Goal: Information Seeking & Learning: Learn about a topic

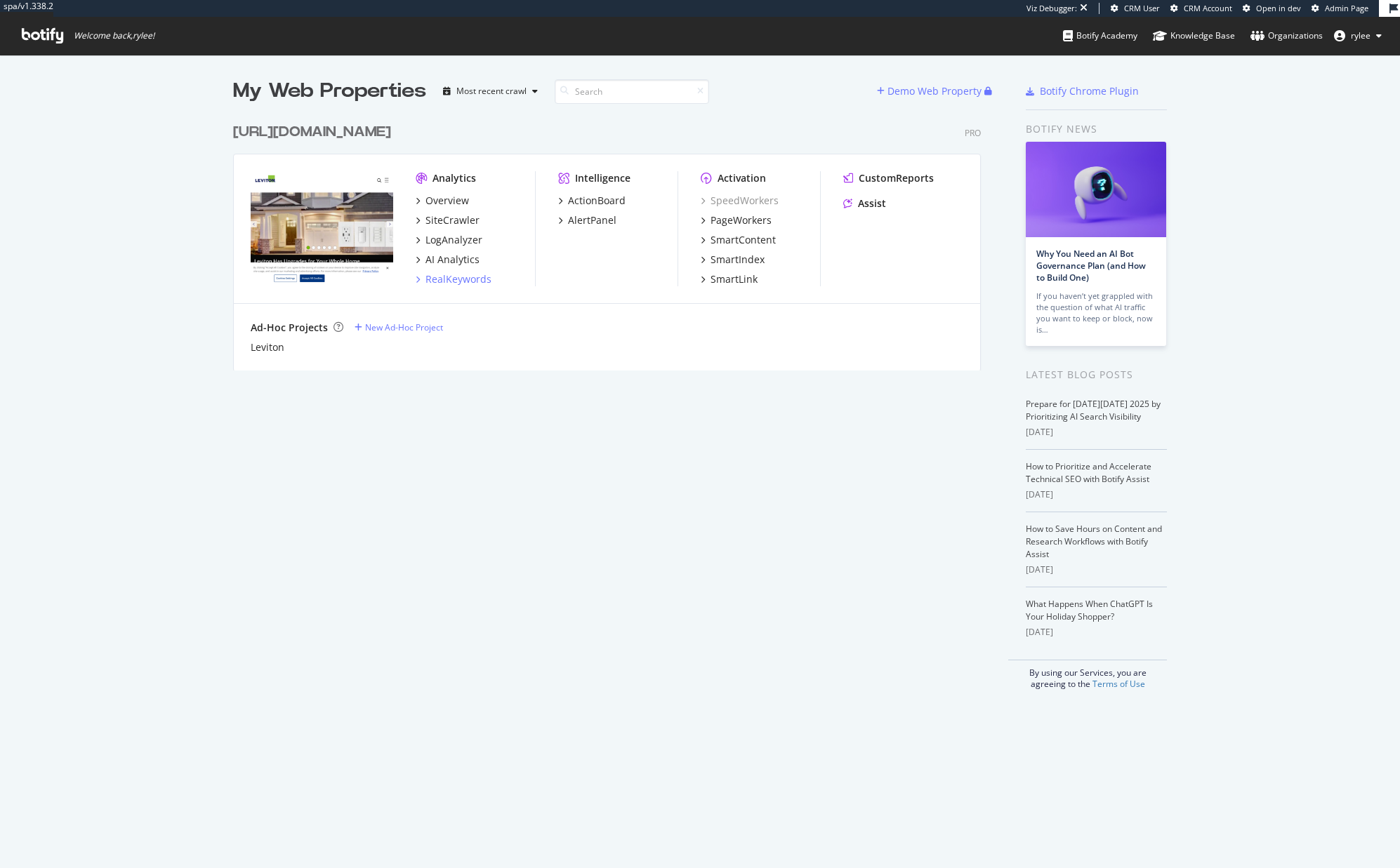
click at [459, 273] on div "RealKeywords" at bounding box center [458, 279] width 66 height 14
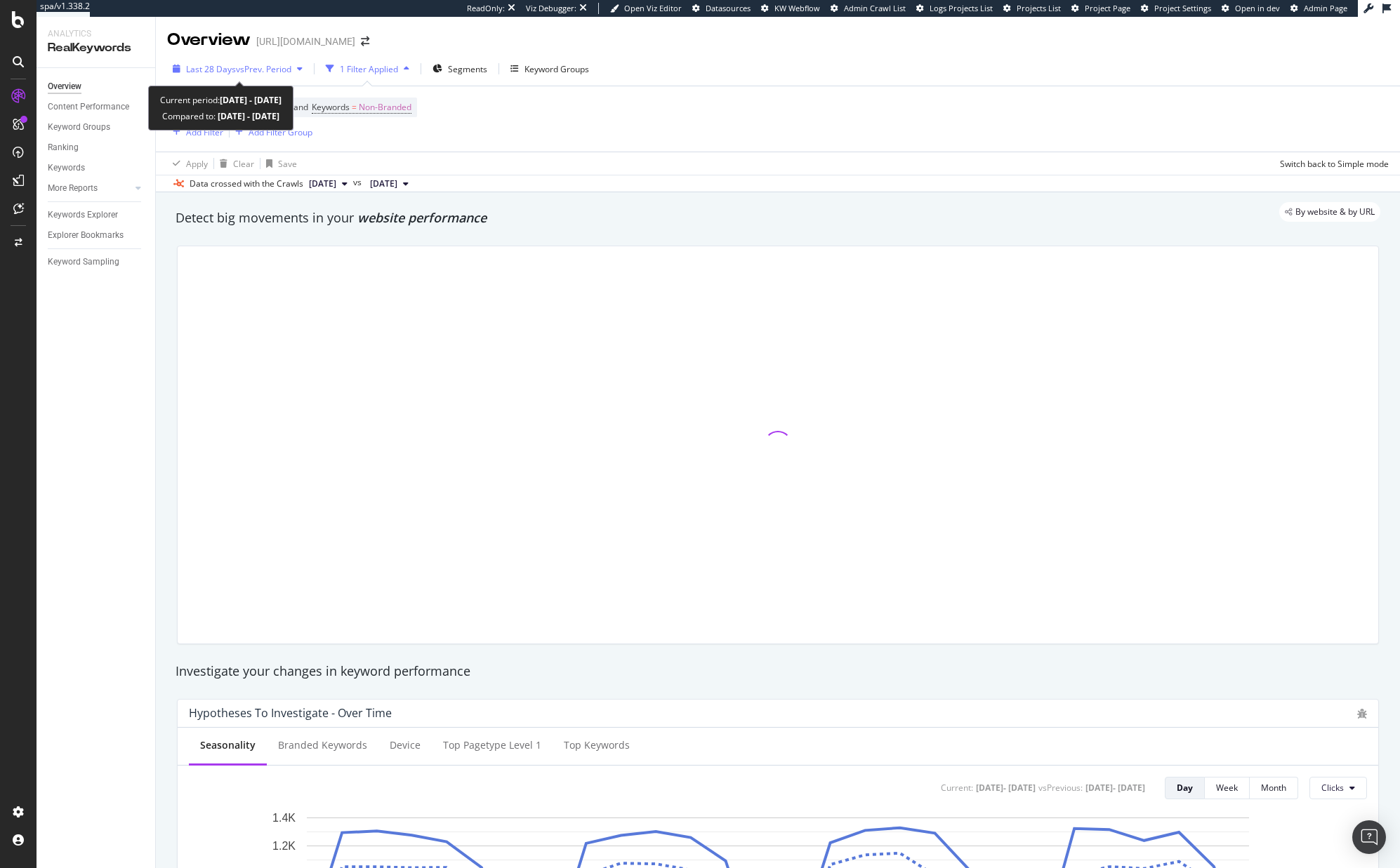
click at [291, 77] on div "Last 28 Days vs Prev. Period" at bounding box center [238, 68] width 141 height 21
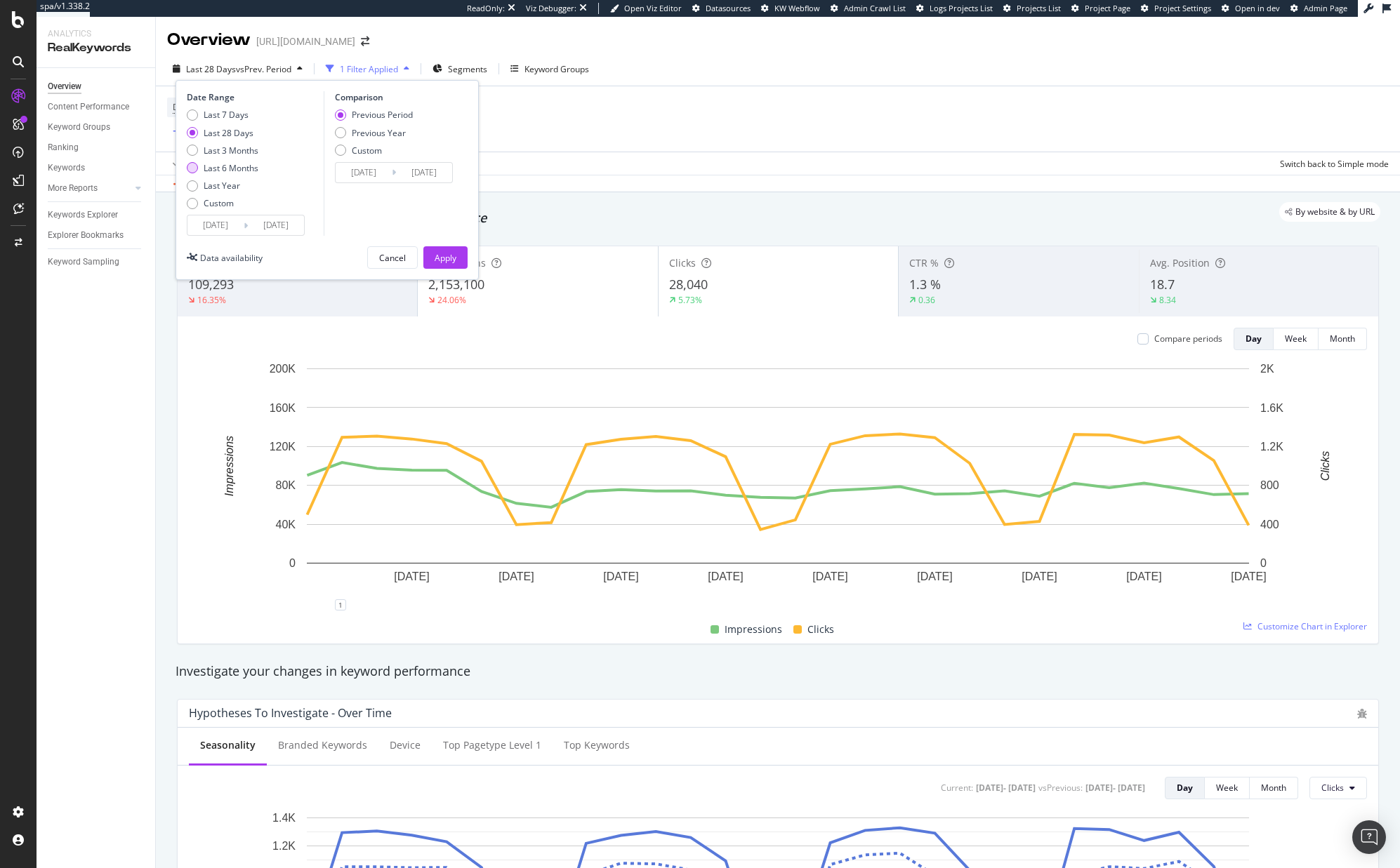
click at [251, 168] on div "Last 6 Months" at bounding box center [231, 168] width 55 height 12
type input "[DATE]"
click at [439, 237] on div "Date Range Last 7 Days Last 28 Days Last 3 Months Last 6 Months Last Year Custo…" at bounding box center [326, 180] width 303 height 200
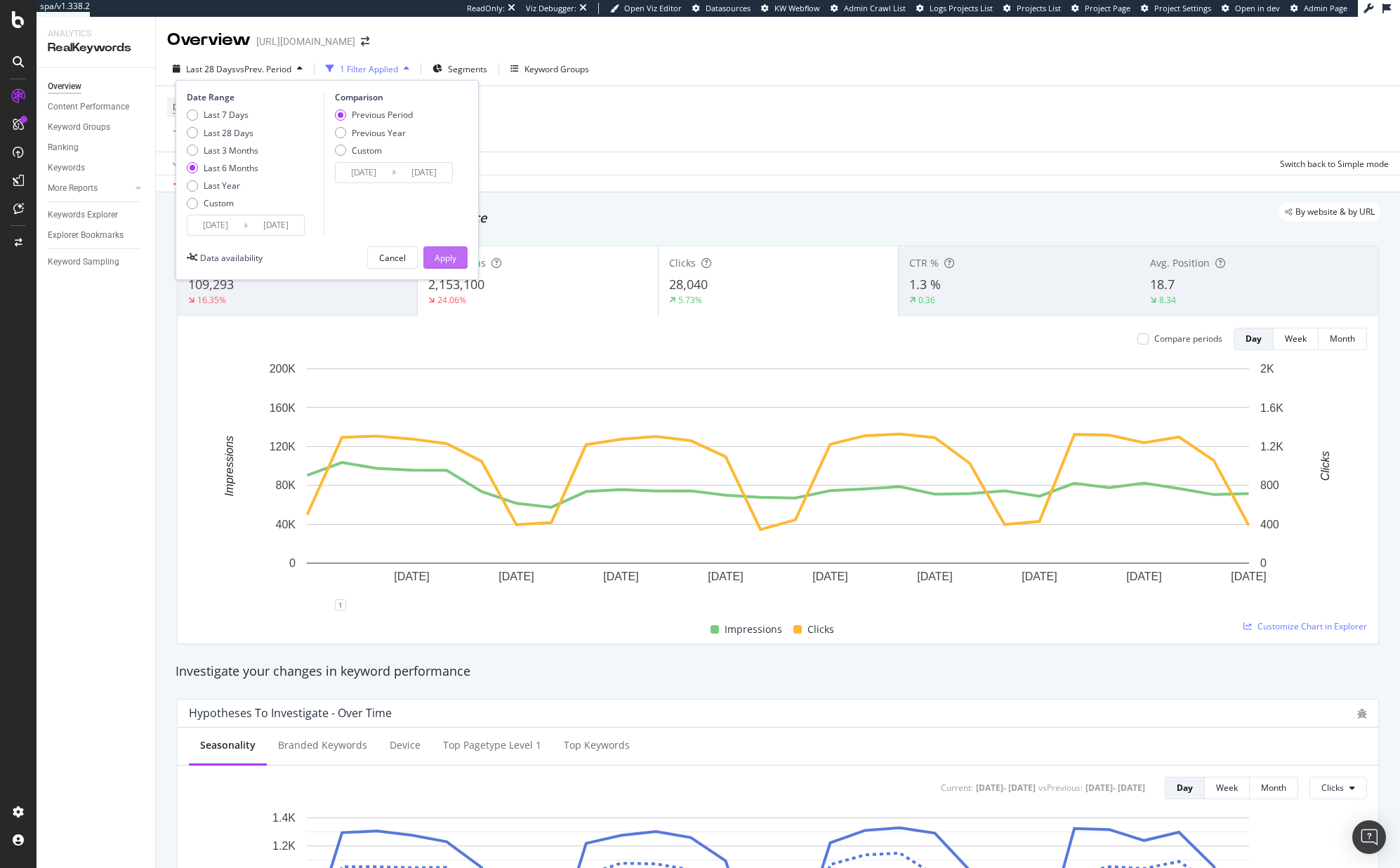
click at [450, 252] on div "Apply" at bounding box center [445, 258] width 22 height 12
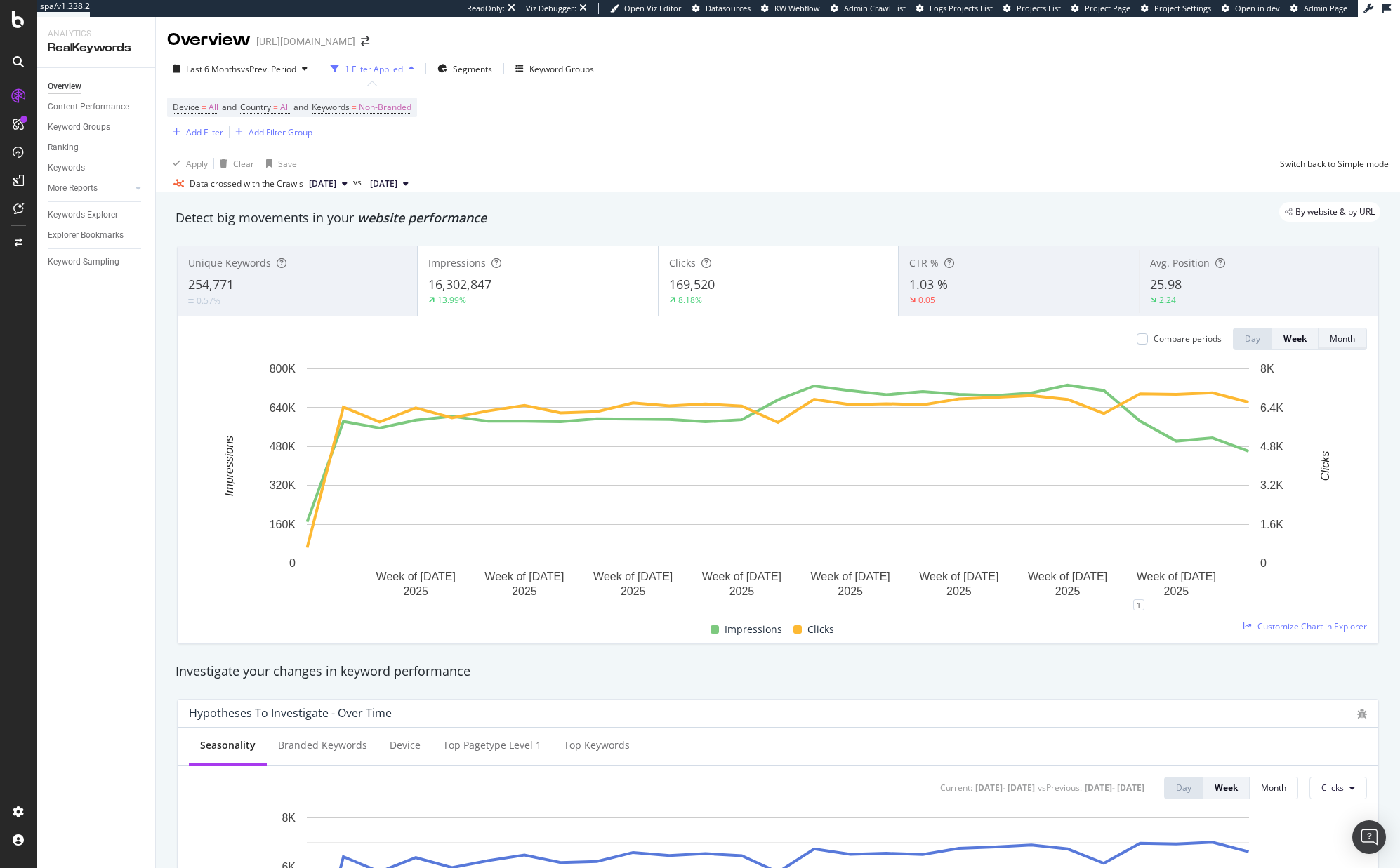
click at [1348, 340] on div "Month" at bounding box center [1342, 339] width 25 height 12
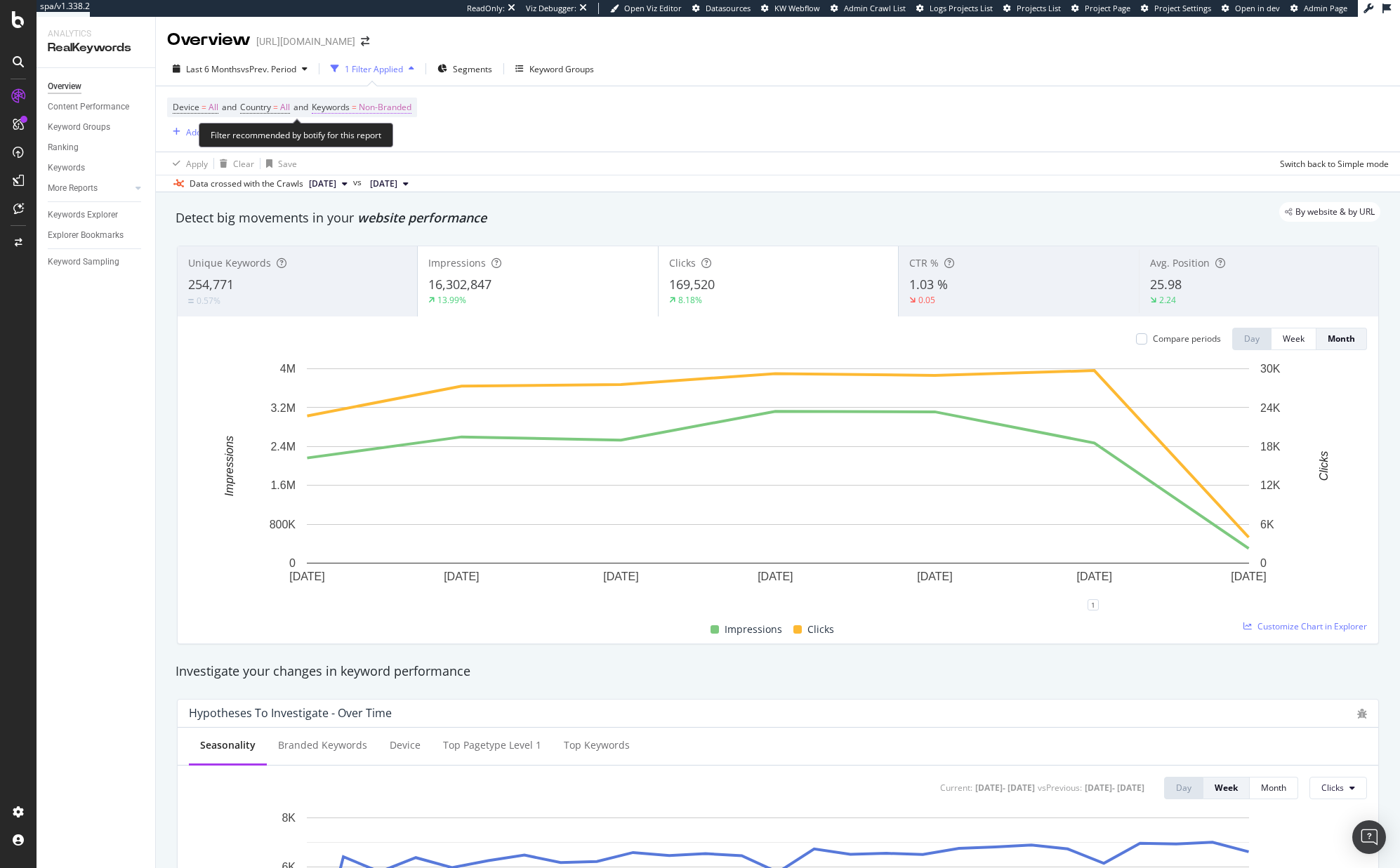
click at [384, 110] on span "Non-Branded" at bounding box center [385, 108] width 53 height 20
click at [384, 142] on span "Non-Branded" at bounding box center [361, 140] width 58 height 12
click at [549, 145] on div "Device = All and Country = All and Keywords = Non-Branded Add Filter Add Filter…" at bounding box center [778, 119] width 1222 height 66
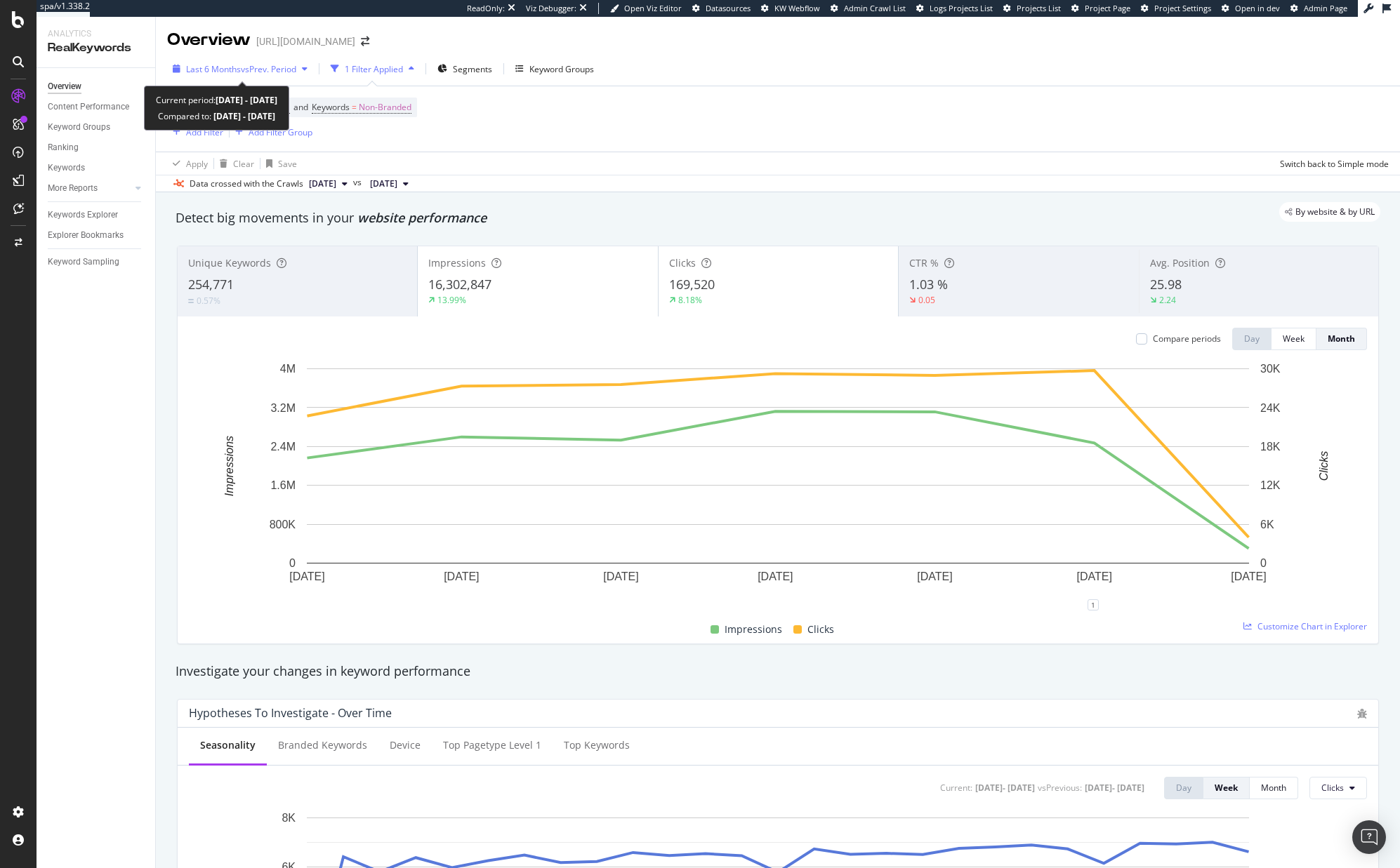
click at [279, 72] on span "vs Prev. Period" at bounding box center [268, 69] width 56 height 12
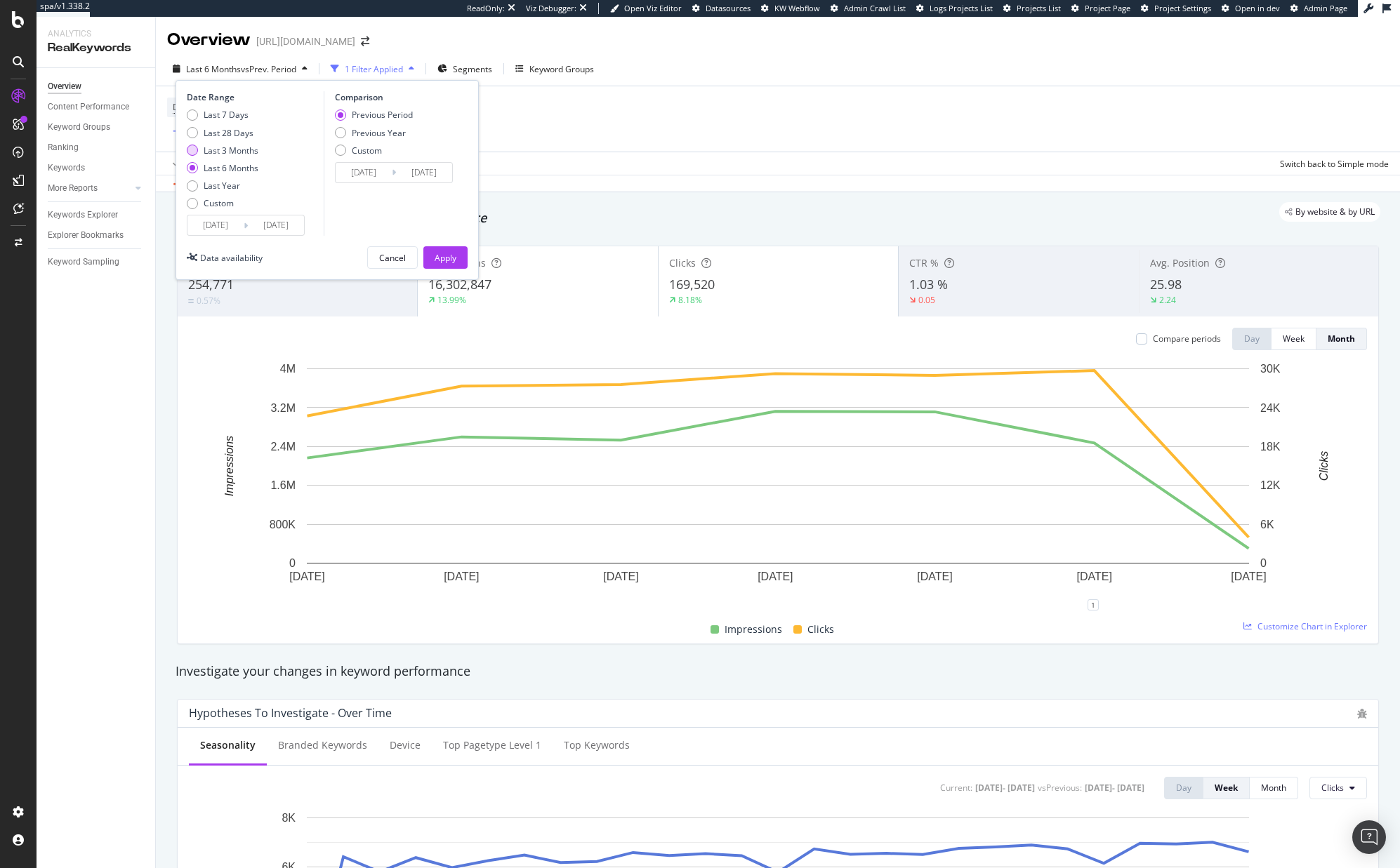
click at [213, 155] on div "Last 3 Months" at bounding box center [231, 151] width 55 height 12
type input "[DATE]"
click at [441, 253] on div "Apply" at bounding box center [445, 258] width 22 height 12
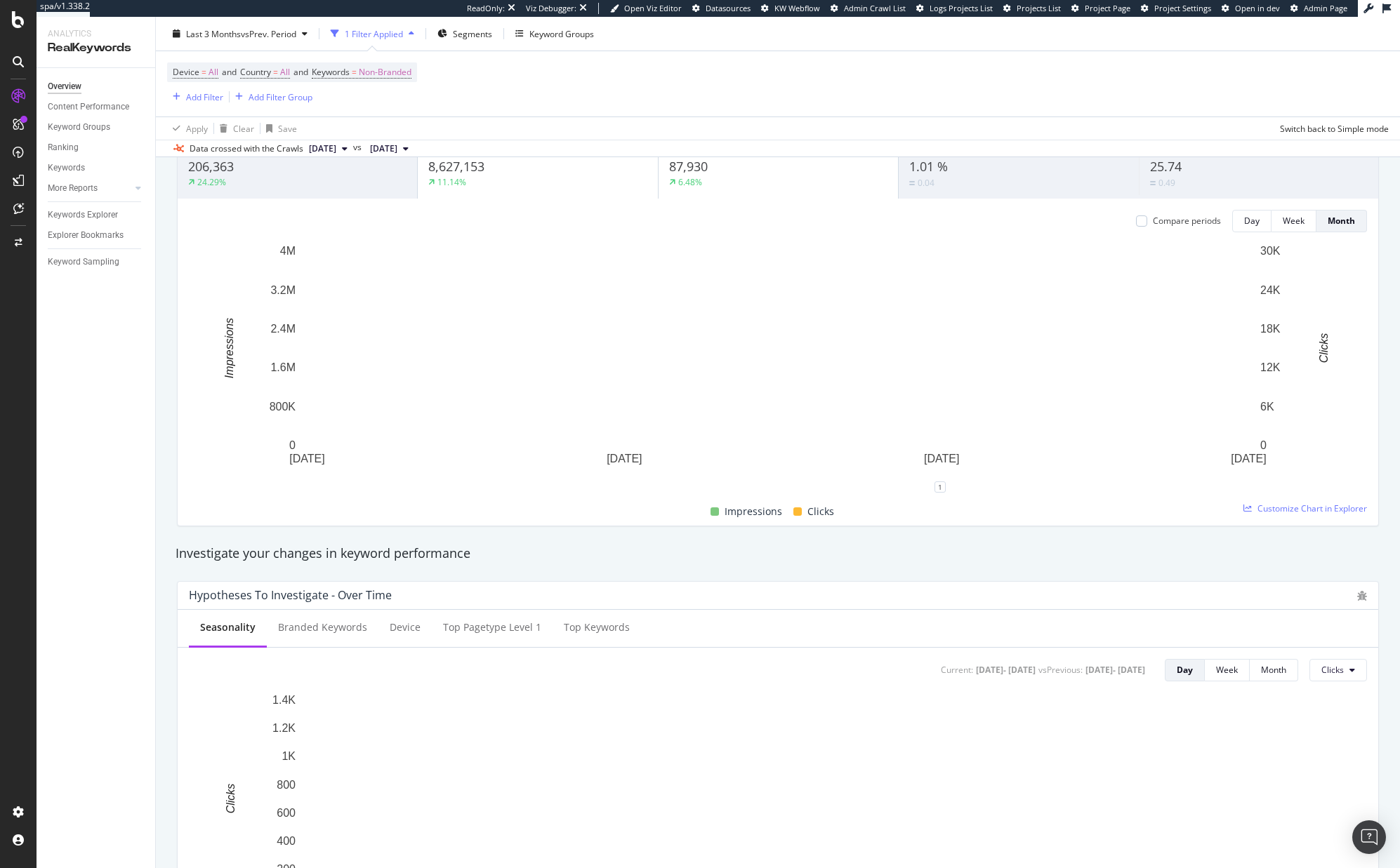
scroll to position [115, 0]
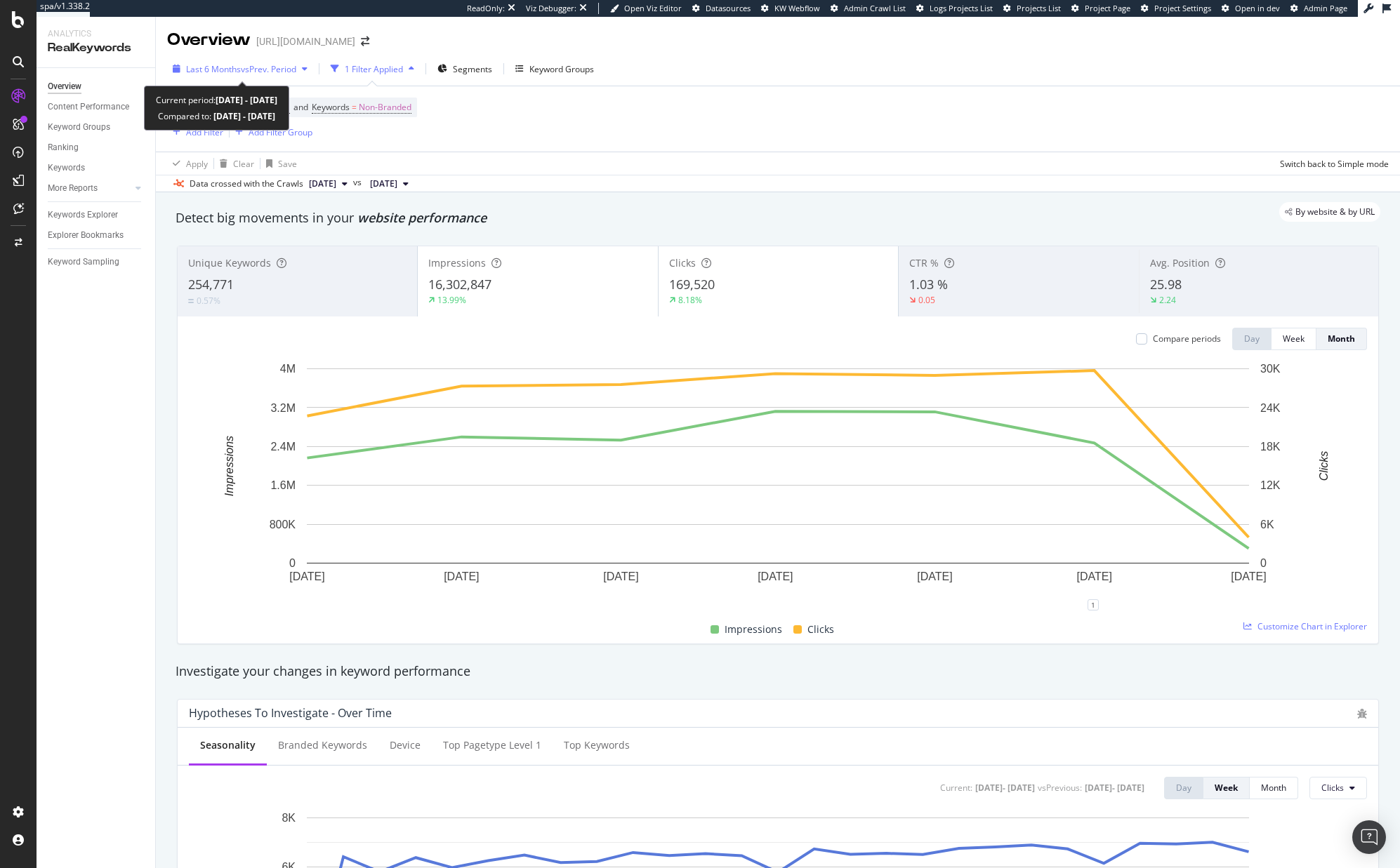
click at [250, 68] on span "vs Prev. Period" at bounding box center [268, 69] width 56 height 12
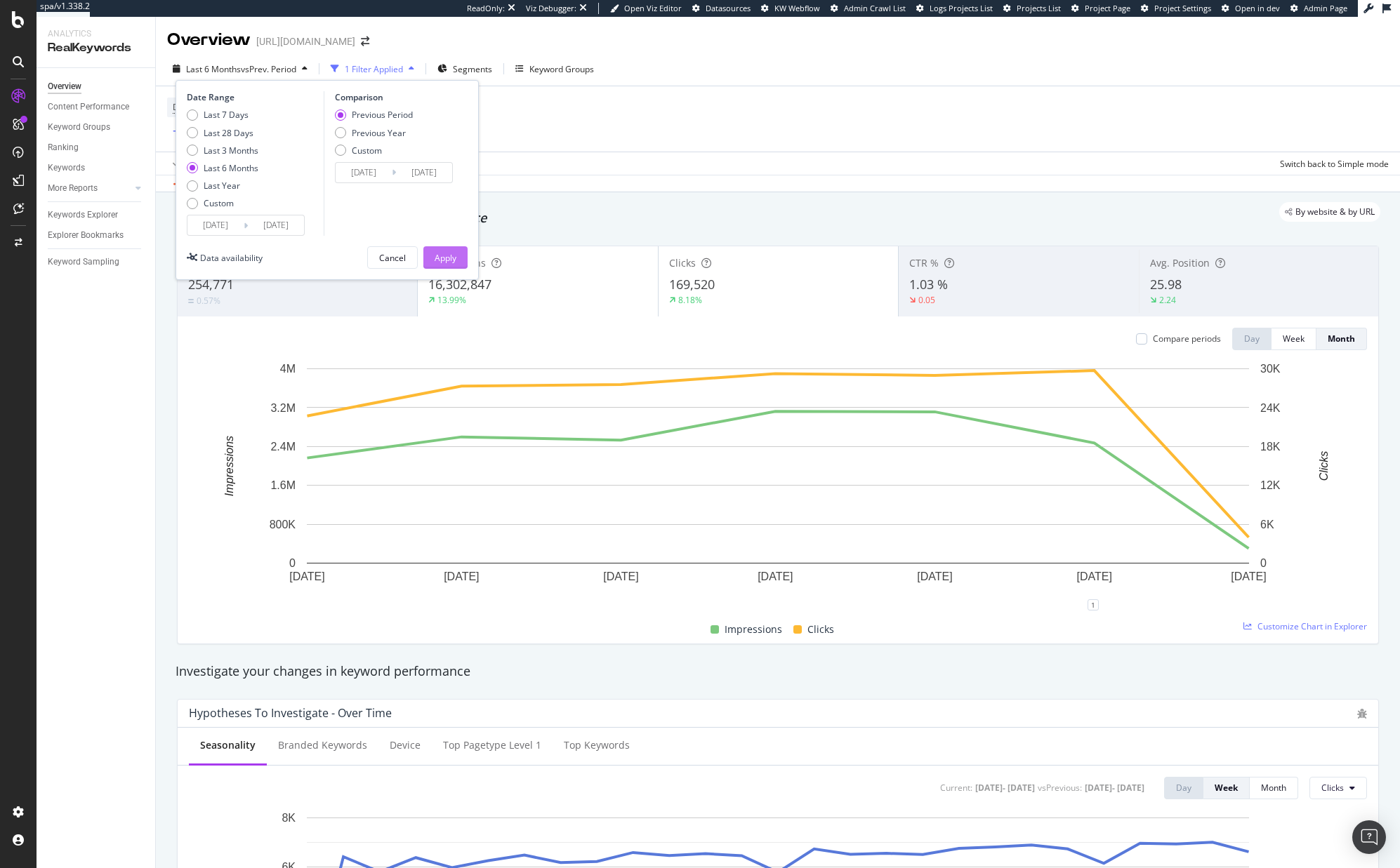
click at [447, 254] on div "Apply" at bounding box center [445, 258] width 22 height 12
